Goal: Find specific page/section: Find specific page/section

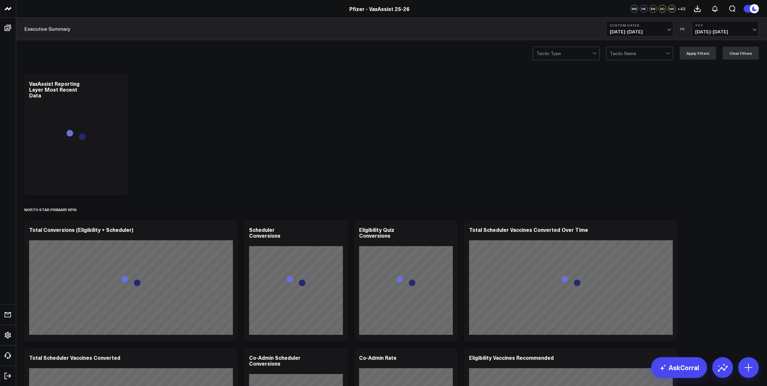
click at [681, 8] on span "+ 43" at bounding box center [682, 8] width 8 height 5
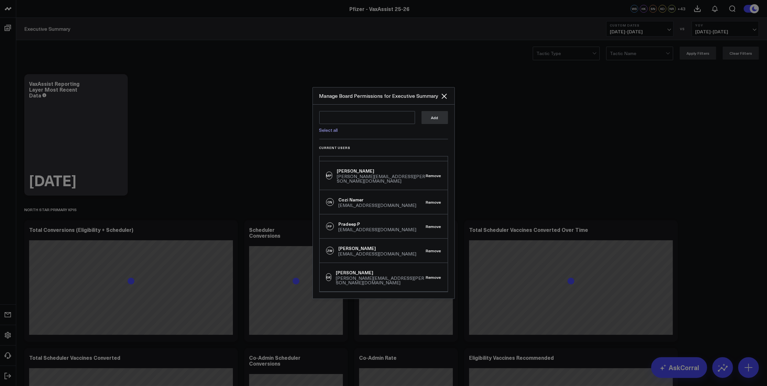
scroll to position [243, 0]
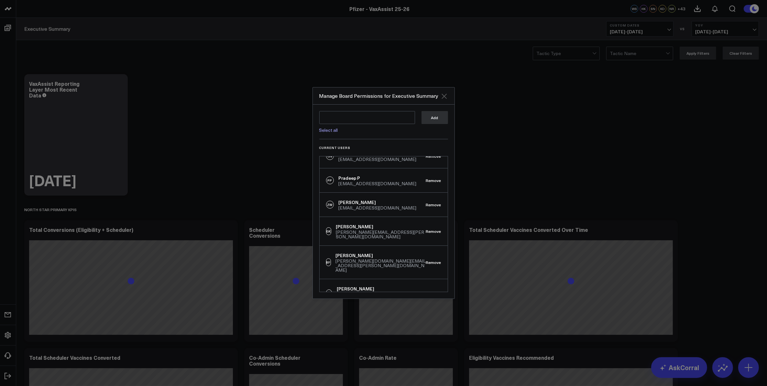
click at [447, 94] on icon "Close" at bounding box center [444, 96] width 8 height 8
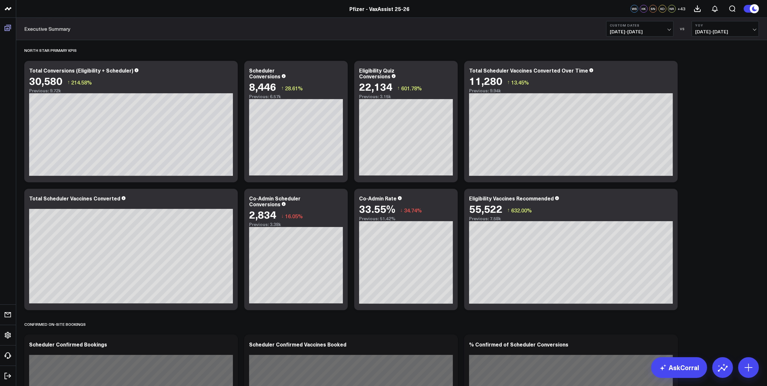
scroll to position [445, 0]
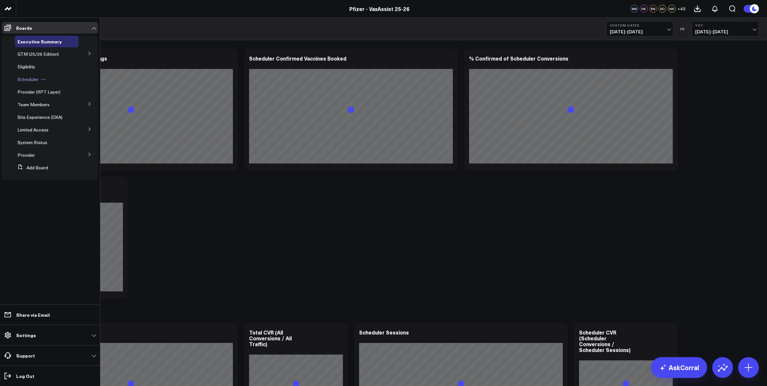
click at [24, 78] on span "Scheduler" at bounding box center [27, 79] width 21 height 6
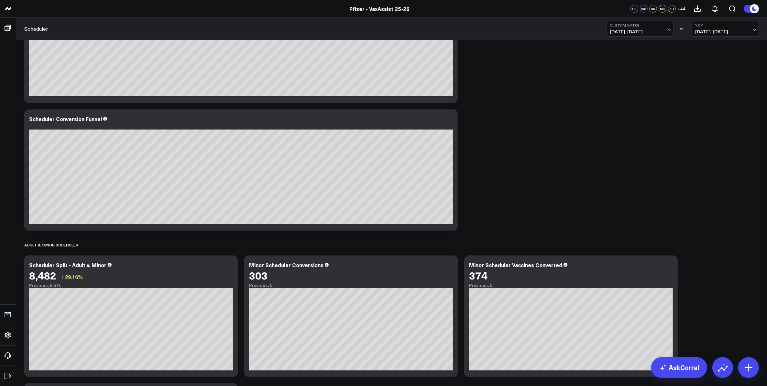
scroll to position [376, 0]
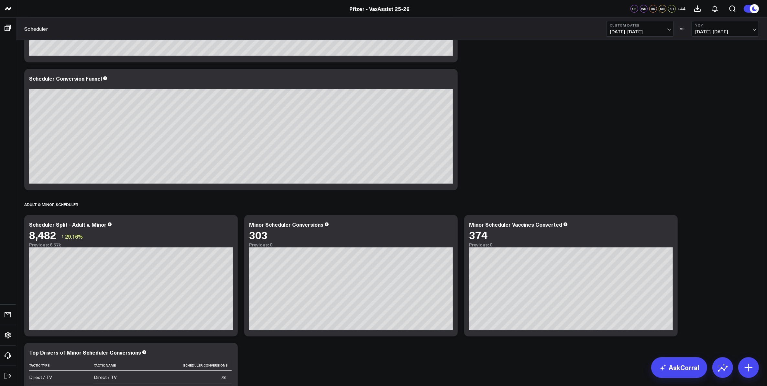
click at [648, 29] on span "[DATE] - [DATE]" at bounding box center [640, 31] width 60 height 5
click at [637, 65] on link "Last 30 Days" at bounding box center [640, 68] width 67 height 12
